Goal: Information Seeking & Learning: Find specific fact

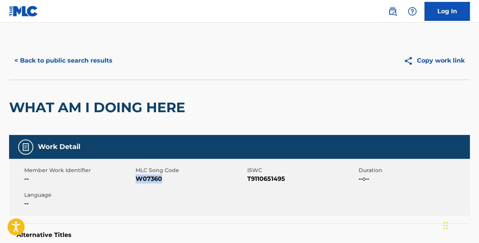
click at [106, 63] on button "< Back to public search results" at bounding box center [63, 60] width 109 height 19
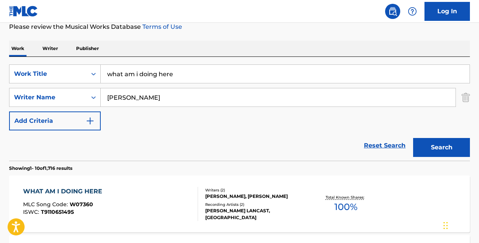
scroll to position [106, 0]
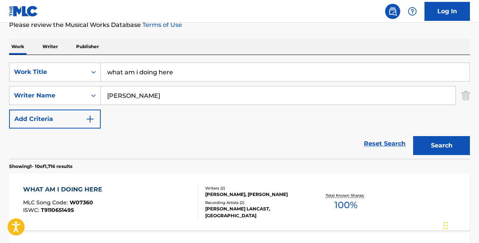
click at [381, 144] on link "Reset Search" at bounding box center [384, 143] width 49 height 17
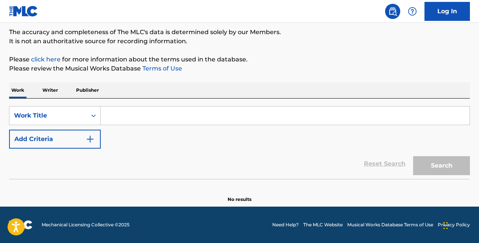
scroll to position [62, 0]
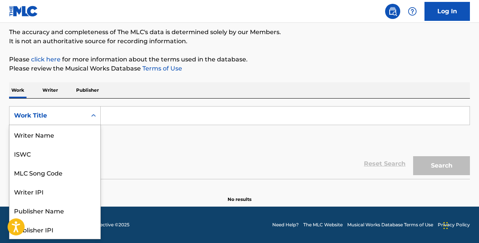
click at [95, 113] on icon "Search Form" at bounding box center [94, 116] width 8 height 8
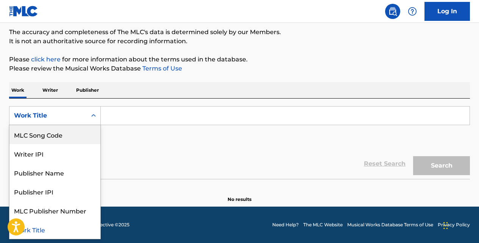
click at [80, 139] on div "MLC Song Code" at bounding box center [54, 134] width 91 height 19
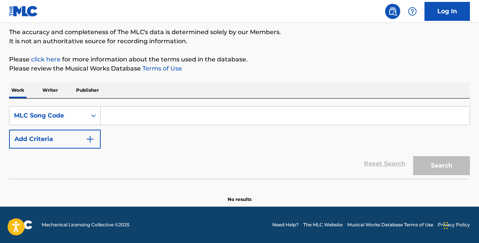
click at [121, 123] on input "Search Form" at bounding box center [285, 115] width 369 height 18
paste input "LE5C94"
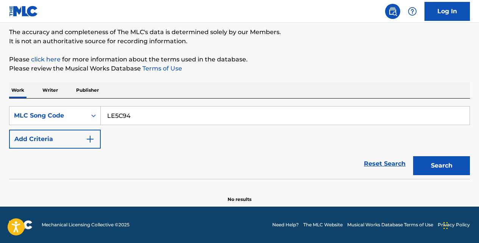
type input "LE5C94"
click at [413, 156] on button "Search" at bounding box center [441, 165] width 57 height 19
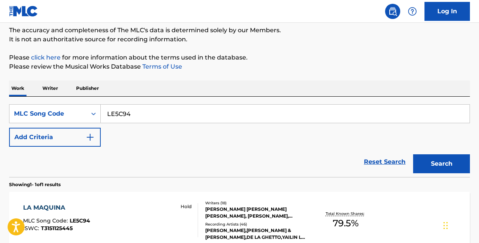
scroll to position [65, 0]
click at [59, 207] on div "LA MAQUINA" at bounding box center [56, 207] width 67 height 9
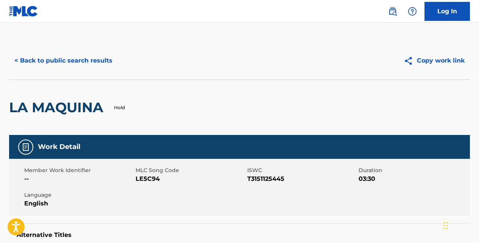
click at [65, 63] on button "< Back to public search results" at bounding box center [63, 60] width 109 height 19
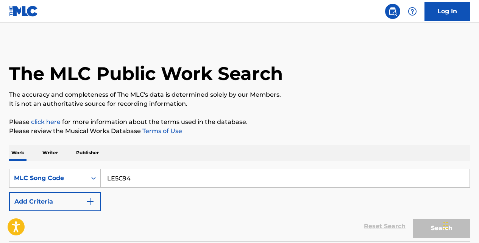
scroll to position [65, 0]
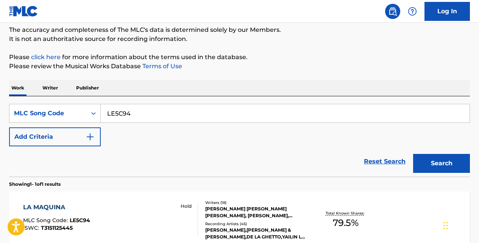
click at [136, 114] on input "LE5C94" at bounding box center [285, 113] width 369 height 18
type input "L"
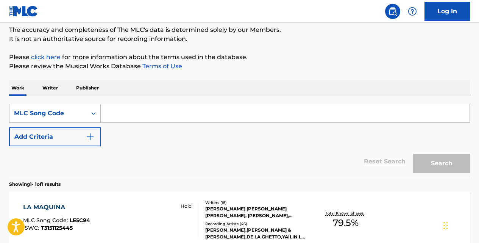
paste input "WV83C8"
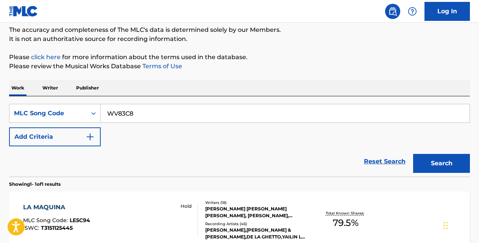
type input "WV83C8"
click at [413, 154] on button "Search" at bounding box center [441, 163] width 57 height 19
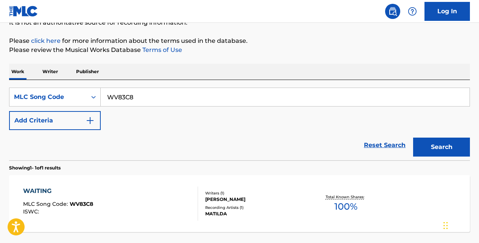
scroll to position [83, 0]
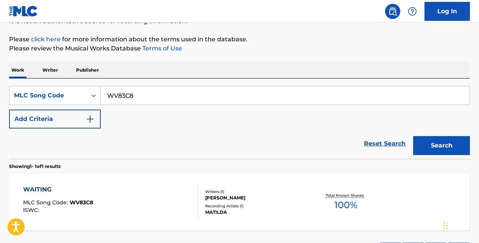
click at [48, 190] on div "WAITING" at bounding box center [58, 189] width 70 height 9
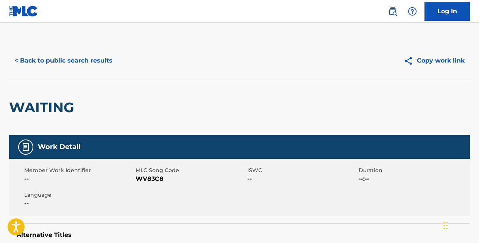
click at [100, 61] on button "< Back to public search results" at bounding box center [63, 60] width 109 height 19
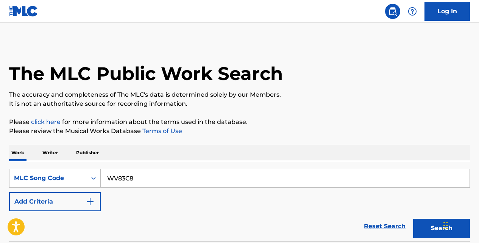
scroll to position [83, 0]
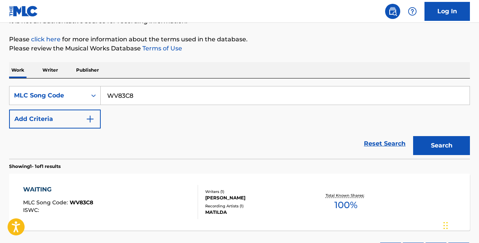
click at [165, 98] on input "WV83C8" at bounding box center [285, 95] width 369 height 18
type input "W"
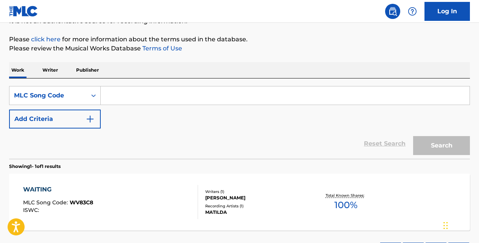
paste input "FA5WRR"
type input "FA5WRR"
click at [413, 136] on button "Search" at bounding box center [441, 145] width 57 height 19
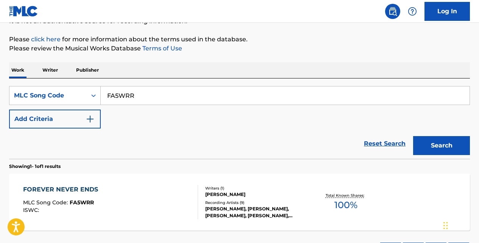
scroll to position [110, 0]
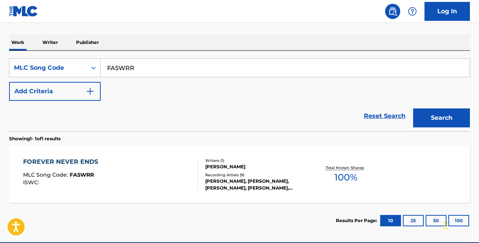
click at [89, 161] on div "FOREVER NEVER ENDS" at bounding box center [62, 161] width 79 height 9
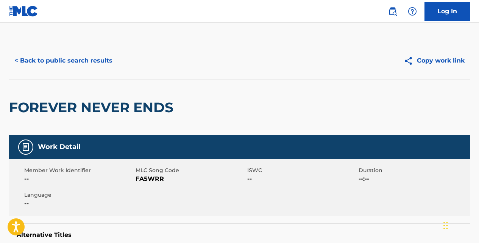
click at [88, 56] on button "< Back to public search results" at bounding box center [63, 60] width 109 height 19
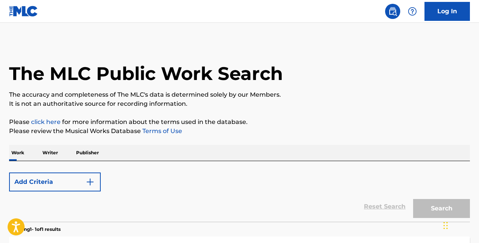
scroll to position [110, 0]
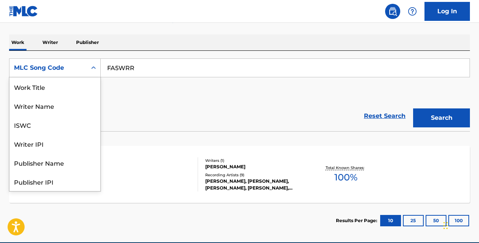
click at [95, 68] on icon "Search Form" at bounding box center [94, 68] width 8 height 8
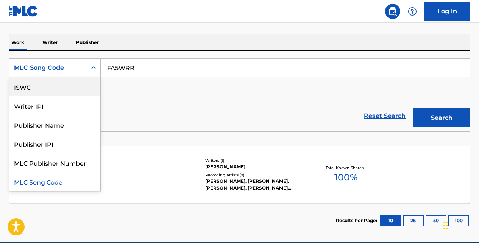
scroll to position [0, 0]
click at [84, 88] on div "Work Title" at bounding box center [54, 86] width 91 height 19
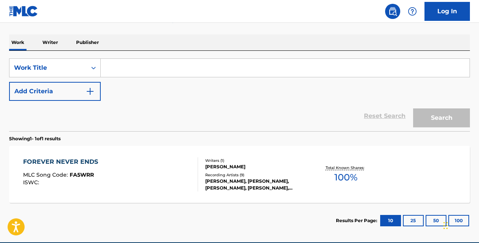
click at [150, 66] on input "Search Form" at bounding box center [285, 68] width 369 height 18
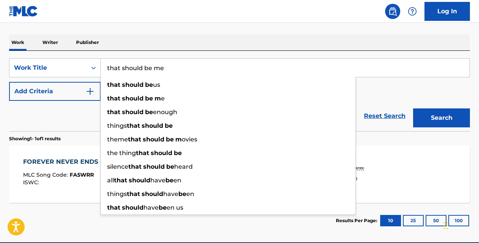
type input "that should be me"
click at [413, 108] on button "Search" at bounding box center [441, 117] width 57 height 19
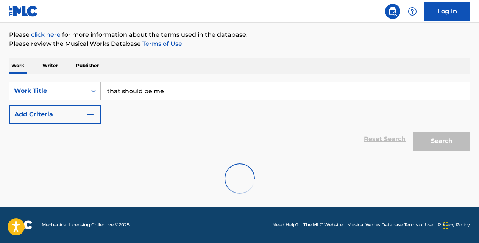
scroll to position [87, 0]
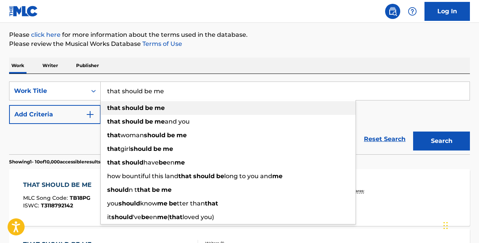
click at [170, 106] on div "that should be me" at bounding box center [228, 108] width 255 height 14
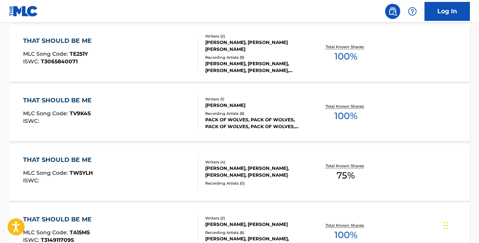
scroll to position [350, 0]
click at [82, 160] on div "THAT SHOULD BE ME" at bounding box center [59, 160] width 72 height 9
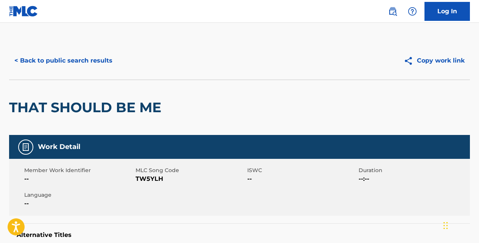
click at [102, 62] on button "< Back to public search results" at bounding box center [63, 60] width 109 height 19
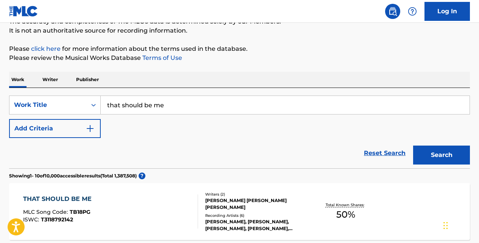
scroll to position [72, 0]
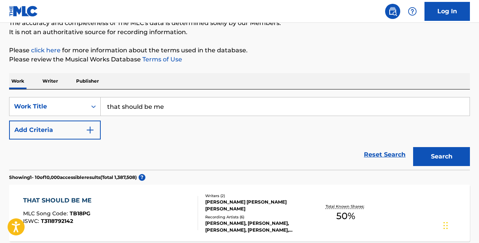
click at [90, 127] on img "Search Form" at bounding box center [90, 129] width 9 height 9
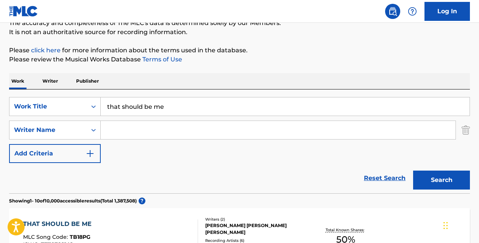
click at [119, 136] on input "Search Form" at bounding box center [278, 130] width 355 height 18
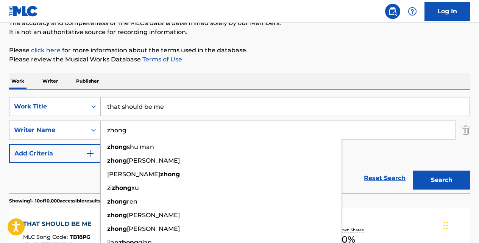
type input "zhong"
click at [413, 170] on button "Search" at bounding box center [441, 179] width 57 height 19
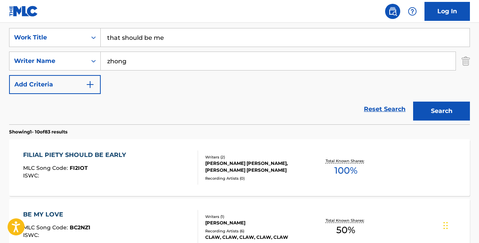
scroll to position [119, 0]
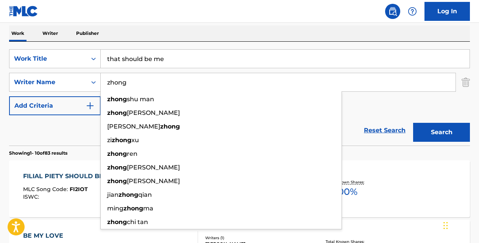
click at [183, 59] on input "that should be me" at bounding box center [285, 59] width 369 height 18
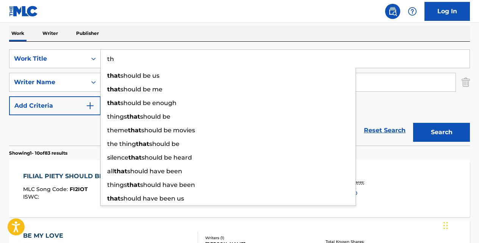
type input "t"
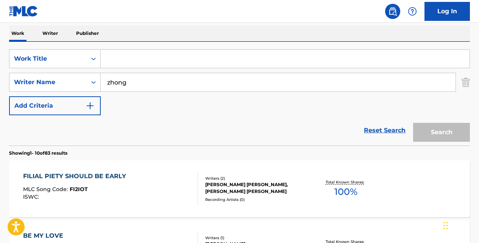
paste input "TUTTI FRUTTI"
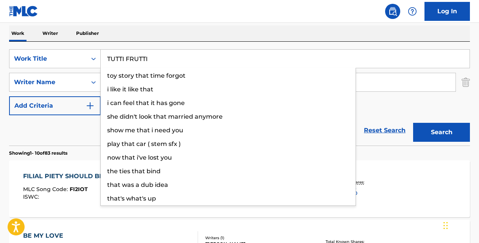
type input "TUTTI FRUTTI"
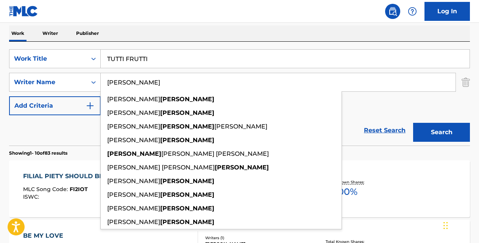
type input "[PERSON_NAME]"
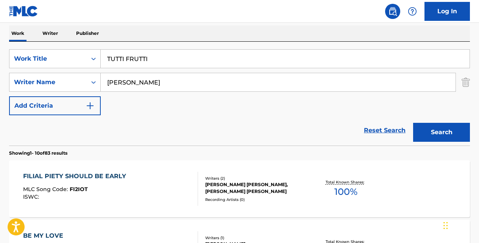
click at [9, 96] on button "Add Criteria" at bounding box center [55, 105] width 92 height 19
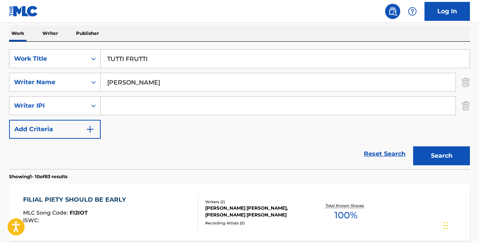
click at [426, 156] on button "Search" at bounding box center [441, 155] width 57 height 19
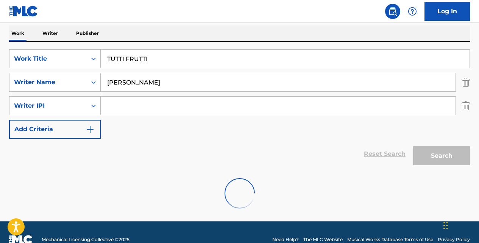
scroll to position [109, 0]
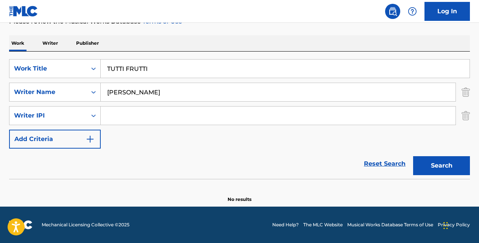
click at [227, 100] on input "[PERSON_NAME]" at bounding box center [278, 92] width 355 height 18
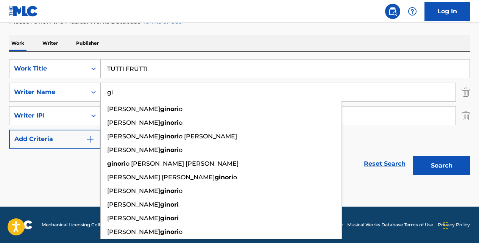
type input "g"
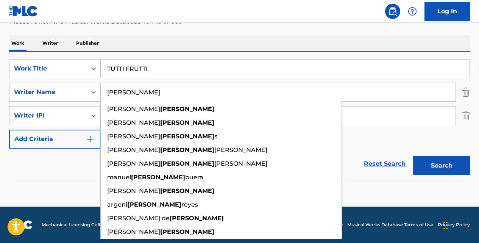
type input "[PERSON_NAME]"
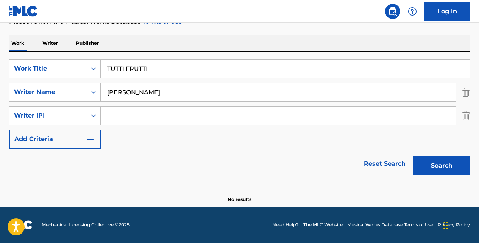
click at [413, 156] on button "Search" at bounding box center [441, 165] width 57 height 19
click at [223, 71] on input "TUTTI FRUTTI" at bounding box center [285, 68] width 369 height 18
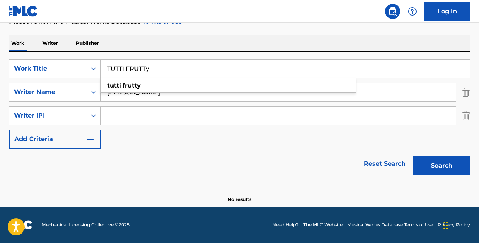
click at [413, 156] on button "Search" at bounding box center [441, 165] width 57 height 19
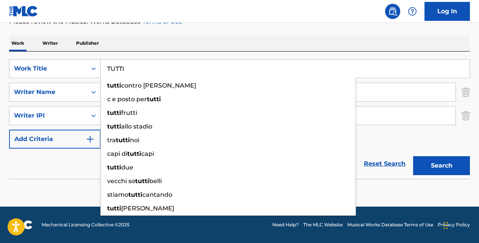
type input "TUTTI"
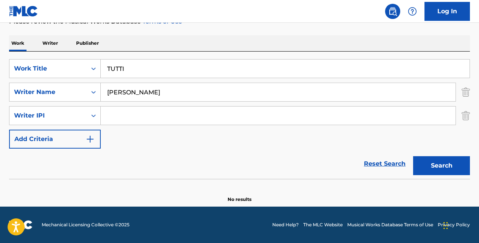
click at [413, 156] on button "Search" at bounding box center [441, 165] width 57 height 19
click at [142, 89] on input "[PERSON_NAME]" at bounding box center [278, 92] width 355 height 18
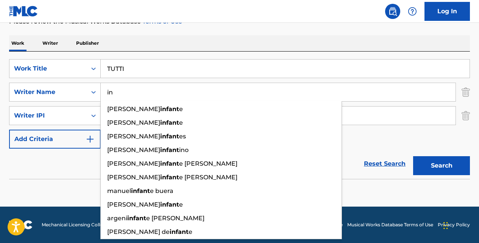
type input "i"
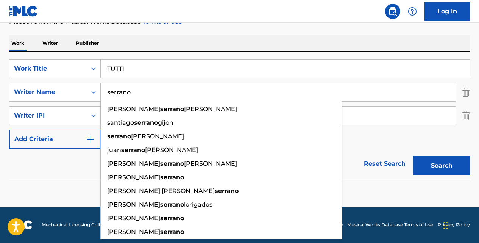
type input "serrano"
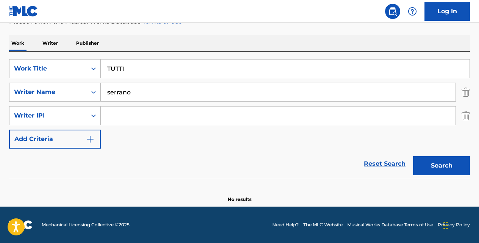
click at [413, 156] on button "Search" at bounding box center [441, 165] width 57 height 19
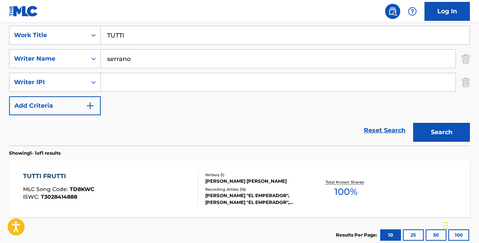
scroll to position [145, 0]
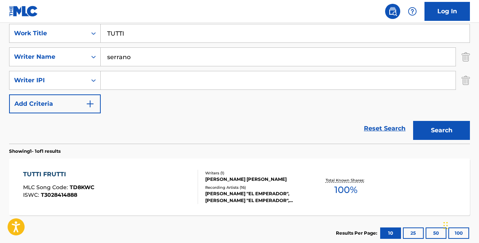
click at [61, 172] on div "TUTTI FRUTTI" at bounding box center [58, 174] width 71 height 9
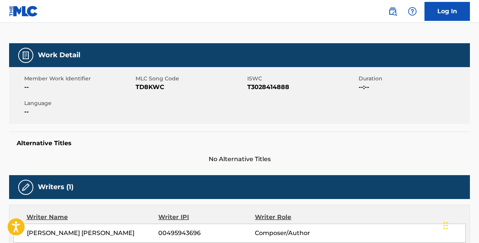
scroll to position [91, 0]
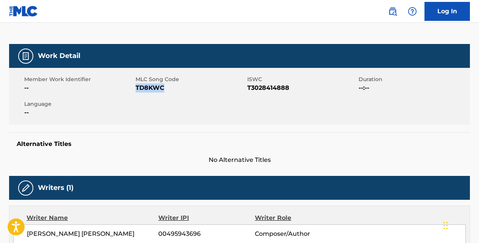
drag, startPoint x: 167, startPoint y: 86, endPoint x: 136, endPoint y: 86, distance: 30.3
click at [136, 86] on span "TD8KWC" at bounding box center [190, 87] width 109 height 9
copy span "TD8KWC"
